Goal: Transaction & Acquisition: Download file/media

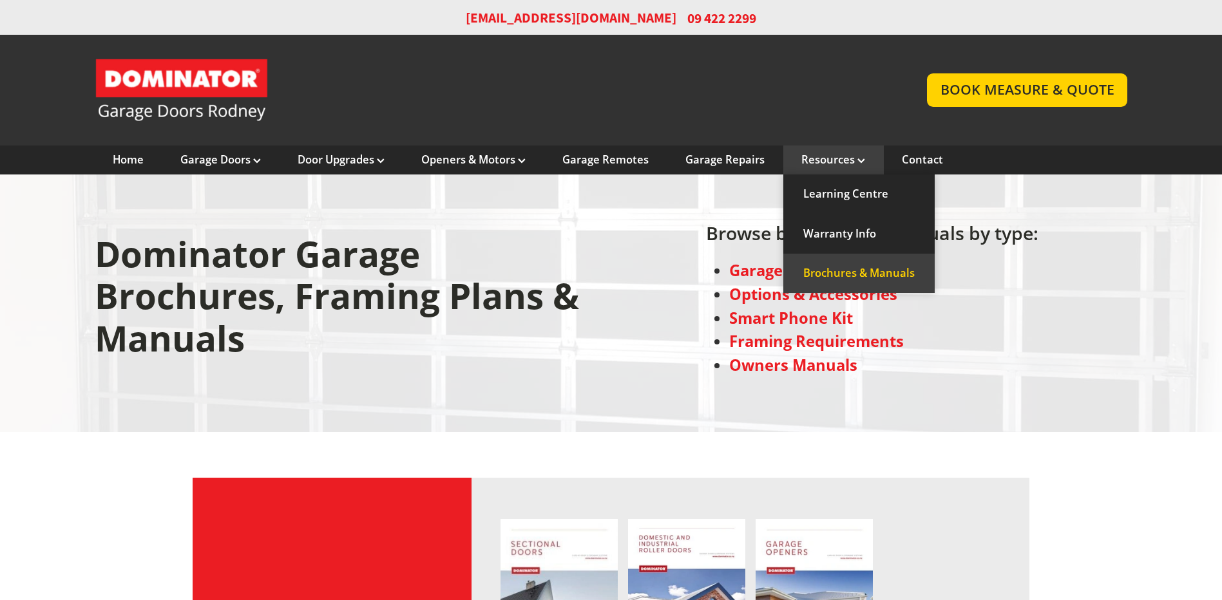
click at [861, 271] on link "Brochures & Manuals" at bounding box center [858, 273] width 151 height 39
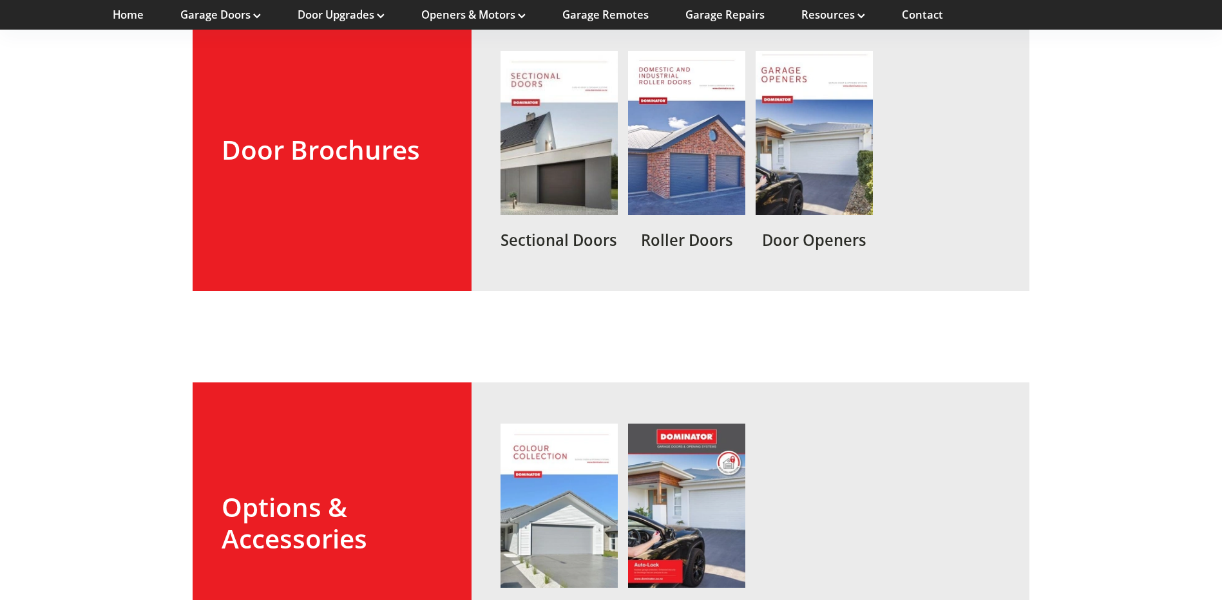
scroll to position [387, 0]
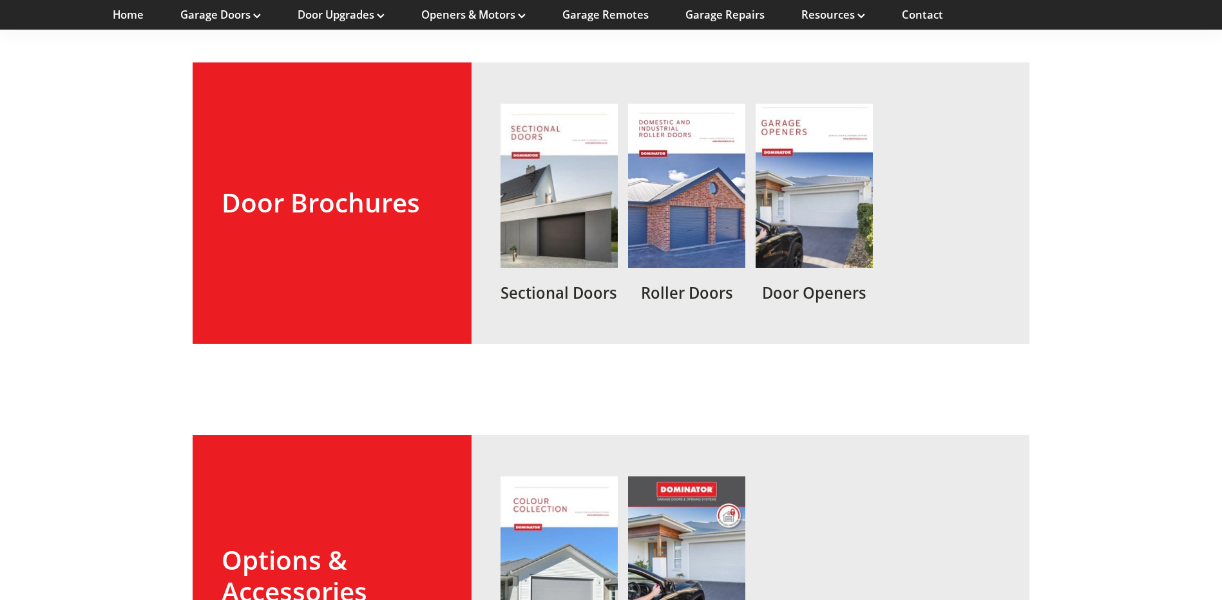
click at [849, 225] on link at bounding box center [814, 203] width 117 height 199
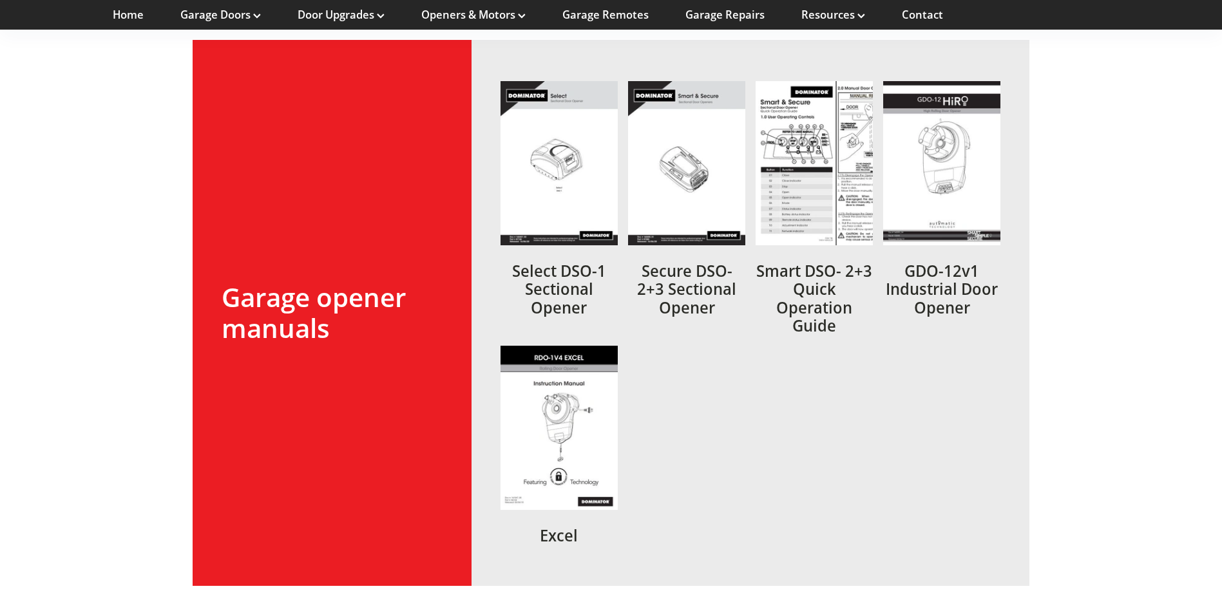
scroll to position [2384, 0]
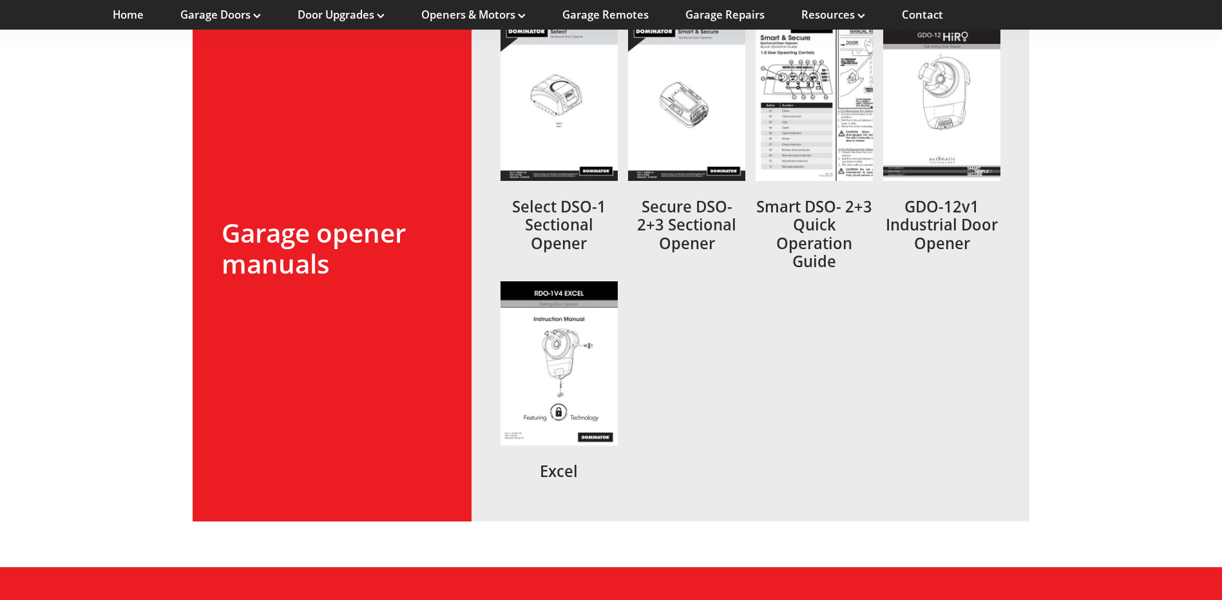
click at [556, 111] on link at bounding box center [559, 144] width 117 height 255
click at [698, 205] on link at bounding box center [686, 144] width 117 height 255
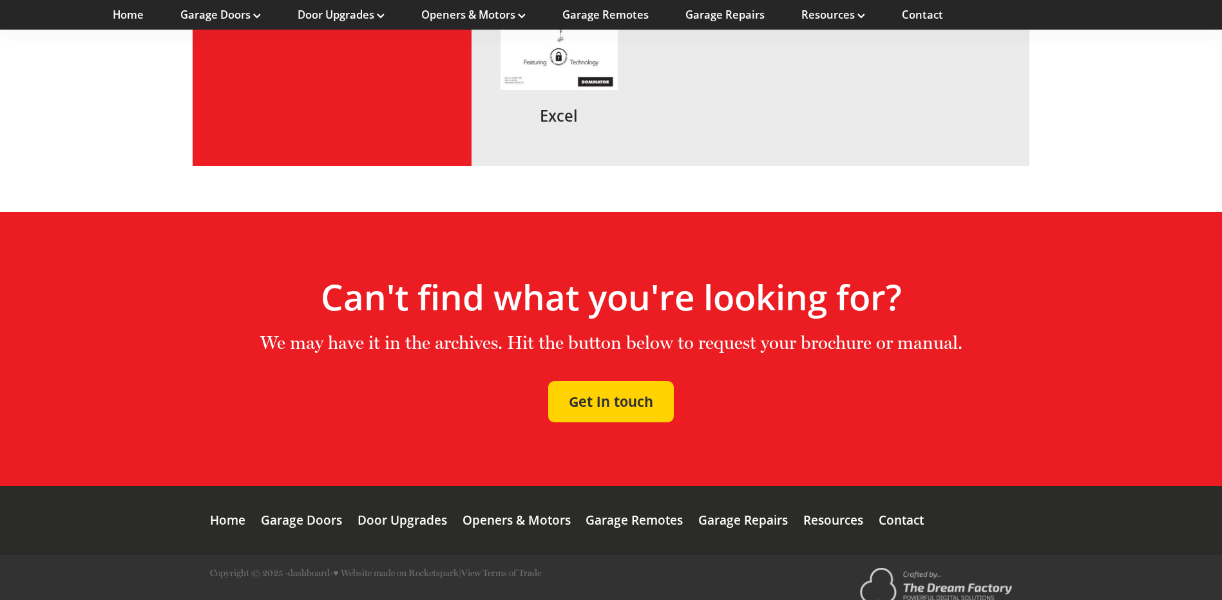
scroll to position [2759, 0]
